Goal: Navigation & Orientation: Find specific page/section

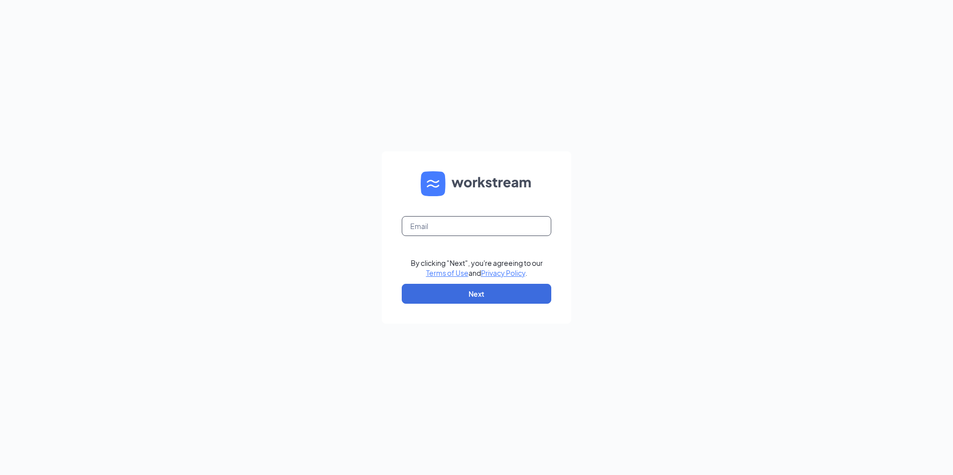
click at [508, 232] on input "text" at bounding box center [476, 226] width 149 height 20
type input "[EMAIL_ADDRESS][DOMAIN_NAME]"
click at [482, 294] on button "Next" at bounding box center [476, 294] width 149 height 20
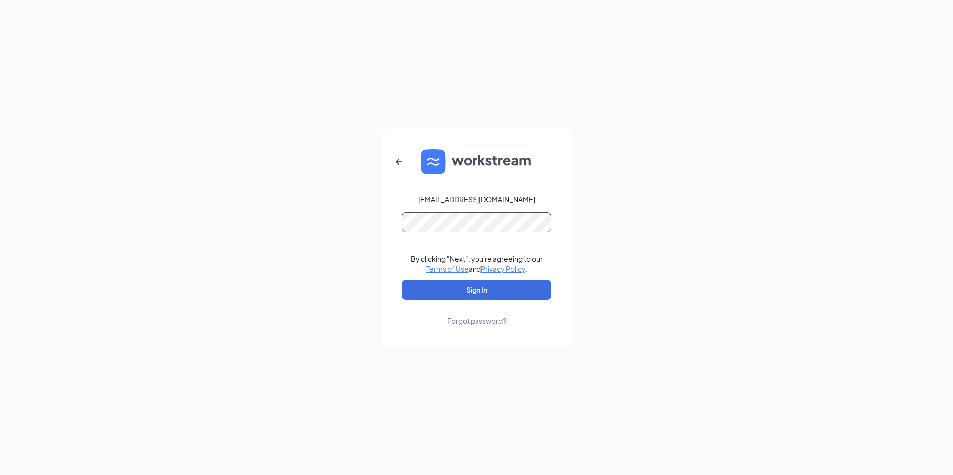
click at [402, 280] on button "Sign In" at bounding box center [476, 290] width 149 height 20
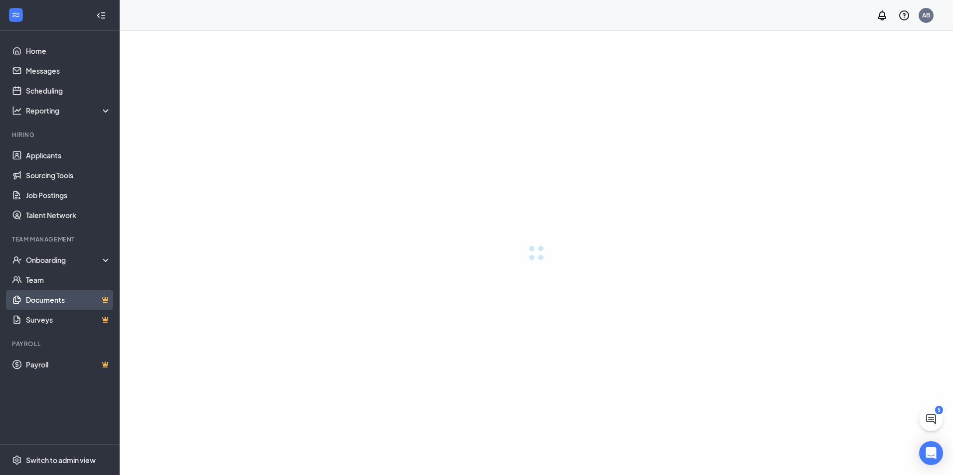
click at [53, 299] on link "Documents" at bounding box center [68, 300] width 85 height 20
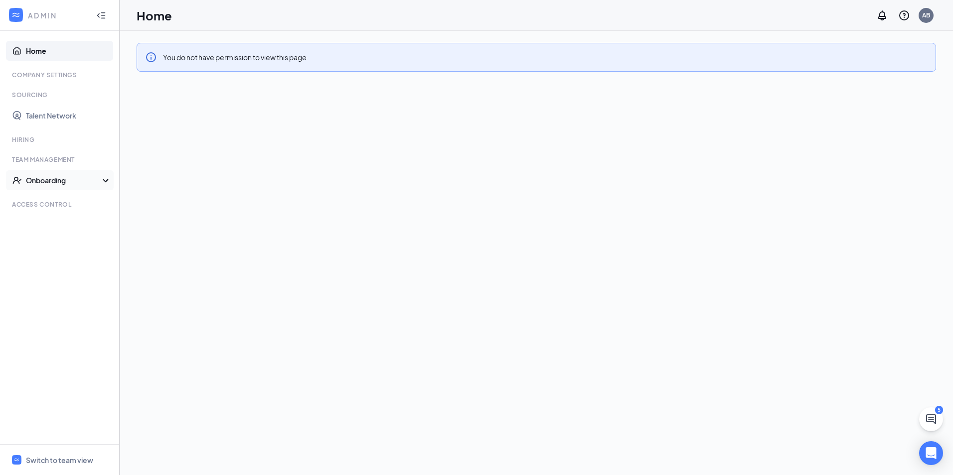
click at [46, 178] on div "Onboarding" at bounding box center [64, 180] width 77 height 10
click at [68, 202] on link "Onboarding Processes" at bounding box center [68, 200] width 85 height 20
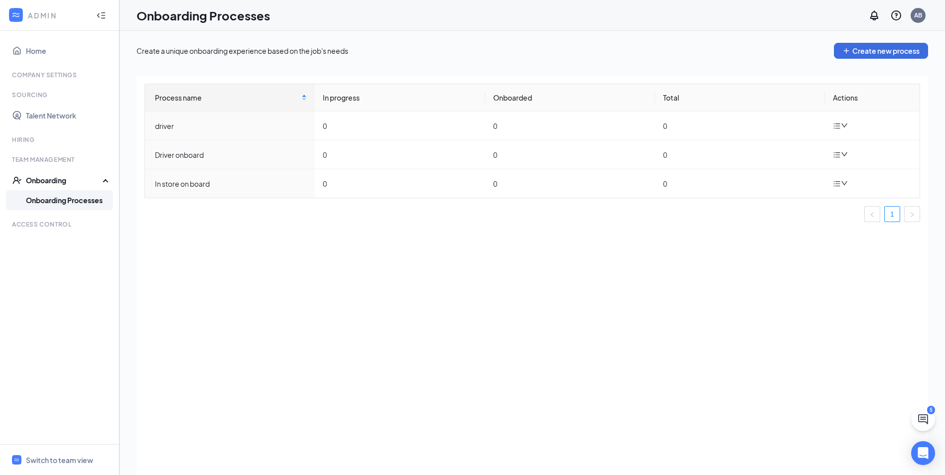
click at [106, 17] on icon "Collapse" at bounding box center [101, 15] width 10 height 10
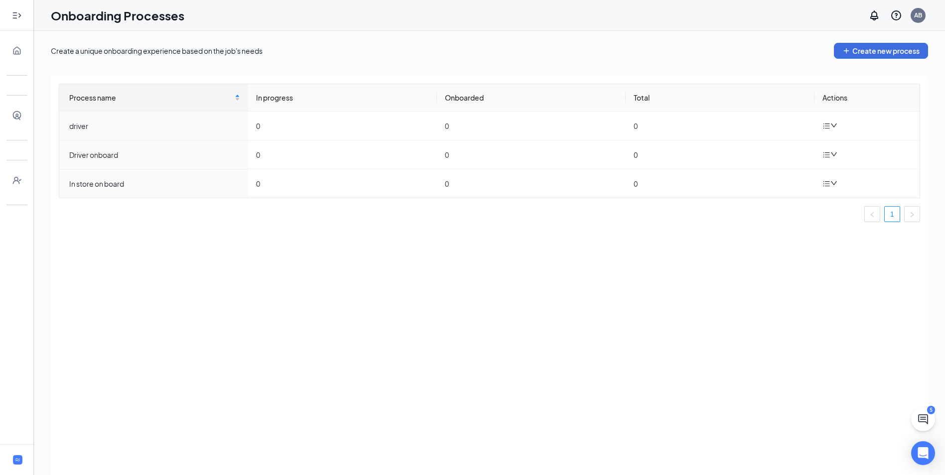
click at [16, 13] on icon "Expand" at bounding box center [17, 15] width 10 height 10
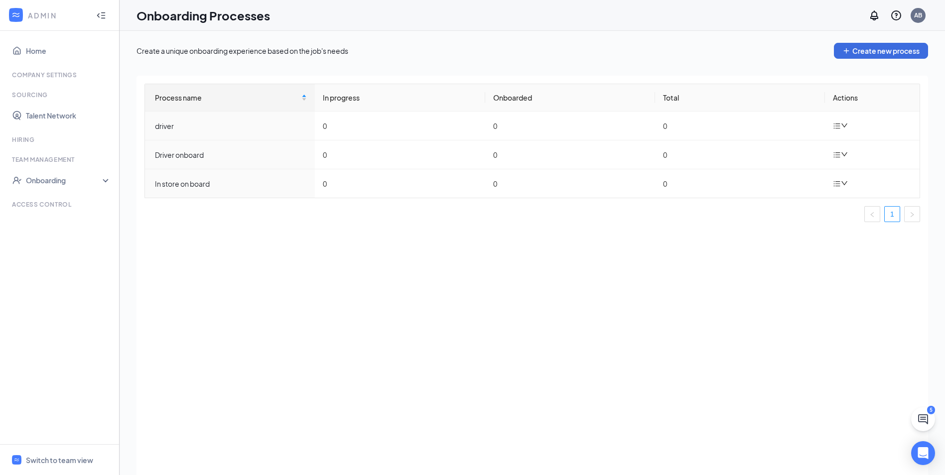
click at [19, 13] on icon "WorkstreamLogo" at bounding box center [16, 15] width 10 height 10
click at [90, 463] on div "Switch to team view" at bounding box center [59, 460] width 67 height 10
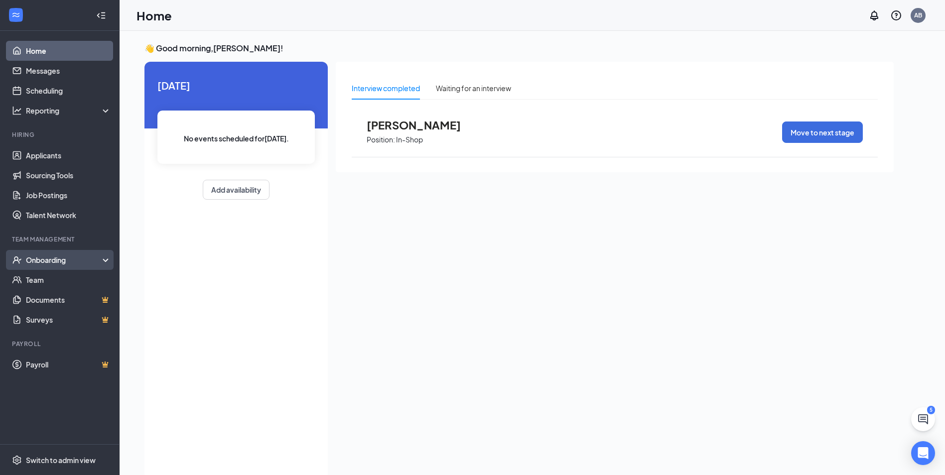
click at [53, 262] on div "Onboarding" at bounding box center [64, 260] width 77 height 10
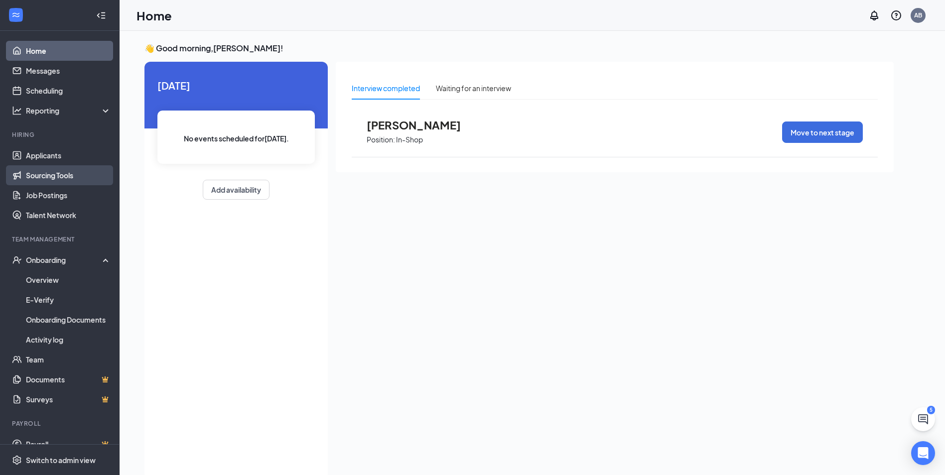
click at [58, 177] on link "Sourcing Tools" at bounding box center [68, 175] width 85 height 20
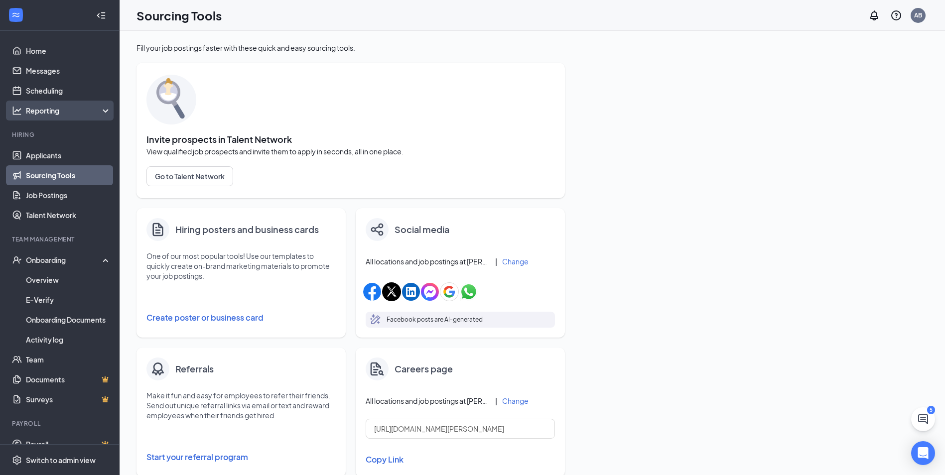
click at [55, 109] on div "Reporting" at bounding box center [69, 111] width 86 height 10
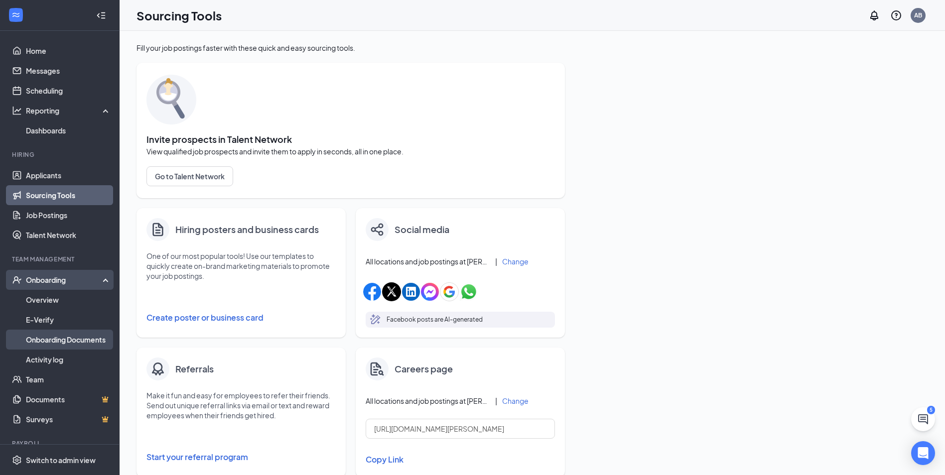
click at [81, 342] on link "Onboarding Documents" at bounding box center [68, 340] width 85 height 20
